Goal: Transaction & Acquisition: Purchase product/service

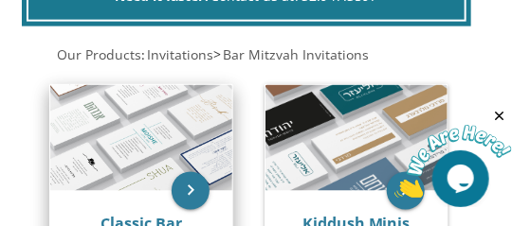
scroll to position [493, 0]
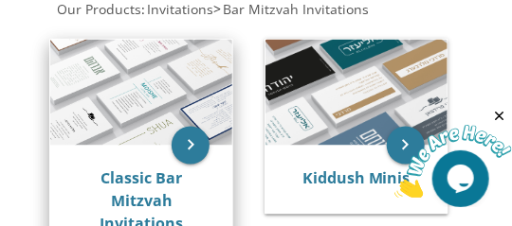
click at [123, 105] on img at bounding box center [141, 93] width 182 height 106
click at [195, 146] on icon "keyboard_arrow_right" at bounding box center [191, 146] width 38 height 38
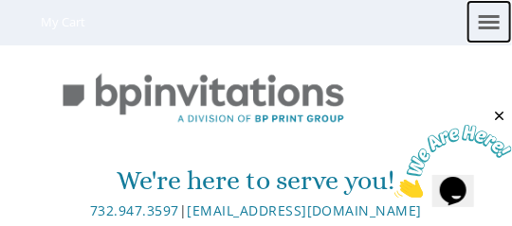
click at [493, 25] on link at bounding box center [488, 22] width 45 height 44
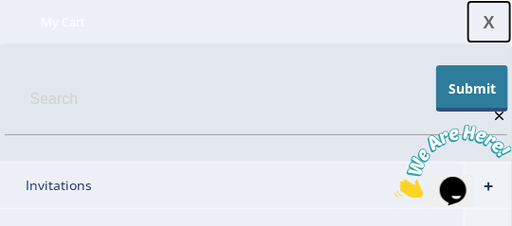
click at [482, 19] on link "X" at bounding box center [488, 22] width 45 height 44
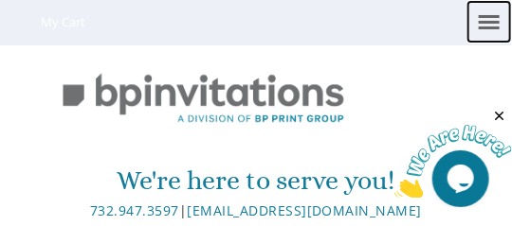
click at [487, 28] on link at bounding box center [488, 22] width 45 height 44
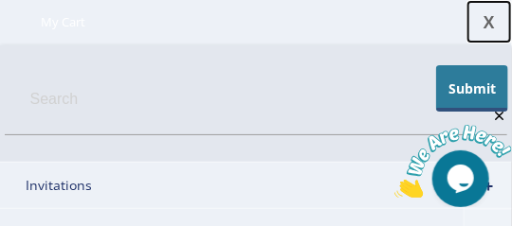
click at [491, 27] on link "X" at bounding box center [488, 22] width 45 height 44
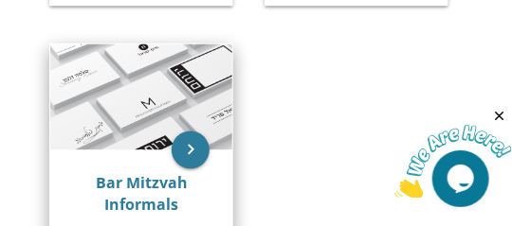
scroll to position [644, 0]
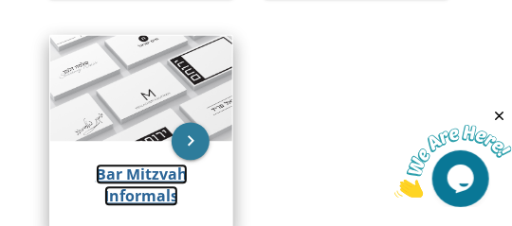
click at [131, 178] on link "Bar Mitzvah Informals" at bounding box center [142, 186] width 92 height 44
click at [165, 174] on link "Bar Mitzvah Informals" at bounding box center [142, 186] width 92 height 44
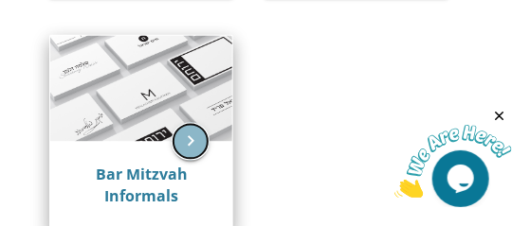
click at [190, 139] on icon "keyboard_arrow_right" at bounding box center [191, 141] width 38 height 38
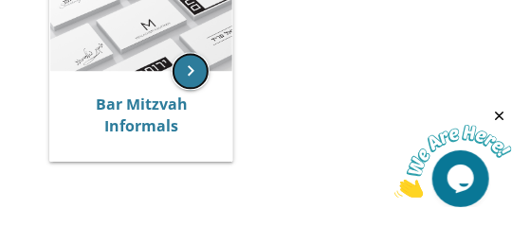
scroll to position [720, 0]
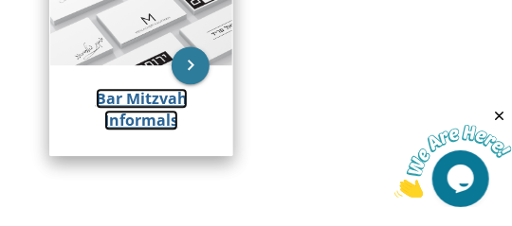
click at [138, 123] on link "Bar Mitzvah Informals" at bounding box center [142, 110] width 92 height 44
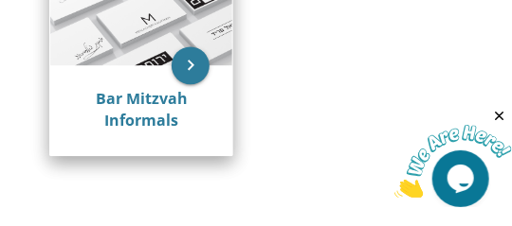
click at [111, 42] on img at bounding box center [141, 12] width 182 height 106
drag, startPoint x: 111, startPoint y: 42, endPoint x: 116, endPoint y: 64, distance: 23.2
click at [111, 43] on img at bounding box center [141, 12] width 182 height 106
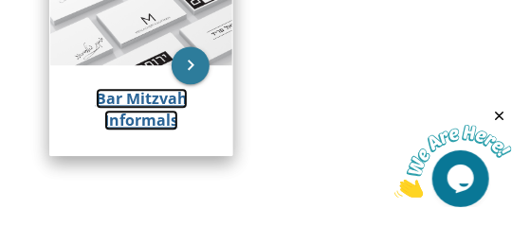
click at [119, 91] on link "Bar Mitzvah Informals" at bounding box center [142, 110] width 92 height 44
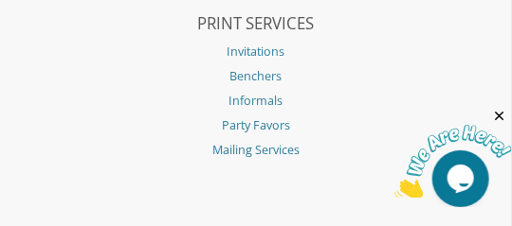
scroll to position [6444, 0]
